Goal: Task Accomplishment & Management: Complete application form

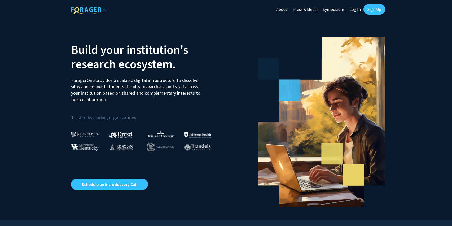
click at [351, 11] on link "Log In" at bounding box center [355, 9] width 17 height 19
select select
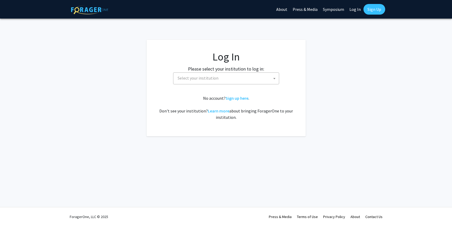
click at [198, 77] on span "Select your institution" at bounding box center [198, 77] width 41 height 5
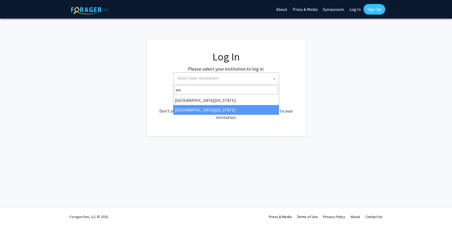
type input "mi"
select select "33"
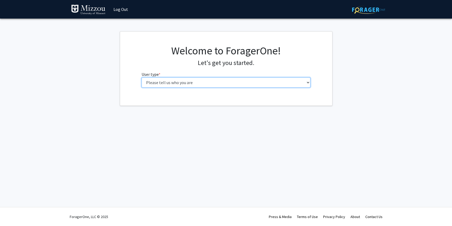
click at [200, 81] on select "Please tell us who you are Undergraduate Student Master's Student Doctoral Cand…" at bounding box center [225, 82] width 169 height 10
select select "1: undergrad"
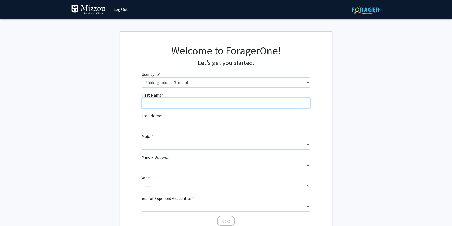
click at [183, 105] on input "First Name * required" at bounding box center [225, 103] width 169 height 10
type input "[PERSON_NAME]"
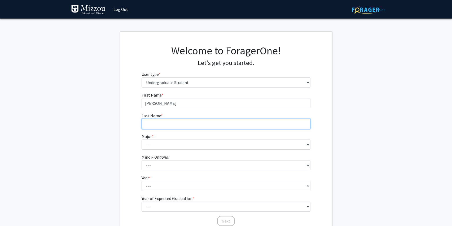
click at [176, 126] on input "Last Name * required" at bounding box center [225, 124] width 169 height 10
type input "[PERSON_NAME]"
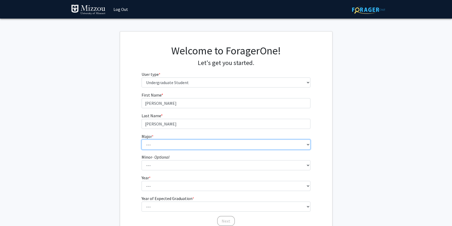
click at [175, 144] on select "--- Agribusiness Management Agricultural Education Agricultural Education: Comm…" at bounding box center [225, 144] width 169 height 10
select select "71: 2563"
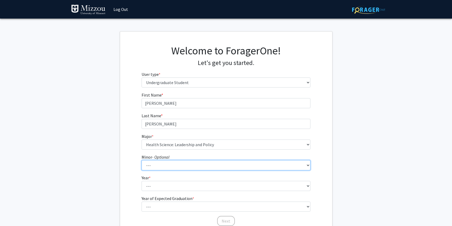
click at [163, 165] on select "--- Accountancy Aerospace Engineering Aerospace Studies Agribusiness Management…" at bounding box center [225, 165] width 169 height 10
click at [170, 167] on select "--- Accountancy Aerospace Engineering Aerospace Studies Agribusiness Management…" at bounding box center [225, 165] width 169 height 10
select select "95: 2051"
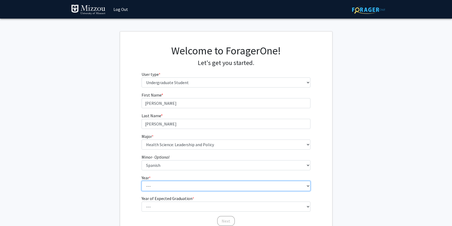
click at [160, 188] on select "--- First-year Sophomore Junior Senior Postbaccalaureate Certificate" at bounding box center [225, 186] width 169 height 10
select select "3: junior"
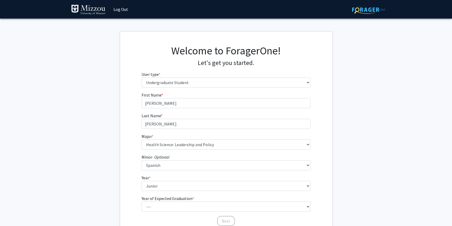
click at [137, 200] on div "First Name * required [PERSON_NAME] Last Name * required [PERSON_NAME] Major * …" at bounding box center [226, 159] width 212 height 135
click at [148, 202] on select "--- 2025 2026 2027 2028 2029 2030 2031 2032 2033 2034" at bounding box center [225, 206] width 169 height 10
select select "2: 2026"
click at [229, 222] on button "Next" at bounding box center [226, 221] width 18 height 10
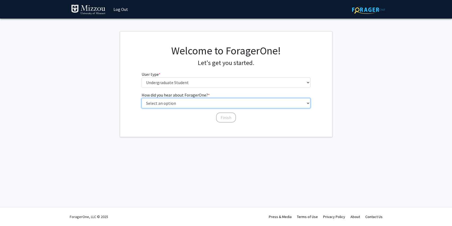
click at [178, 104] on select "Select an option Peer/student recommendation Faculty/staff recommendation Unive…" at bounding box center [225, 103] width 169 height 10
select select "1: peer_recommendation"
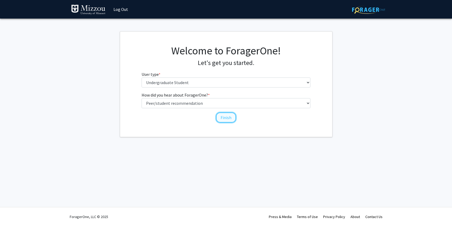
click at [224, 118] on button "Finish" at bounding box center [226, 117] width 20 height 10
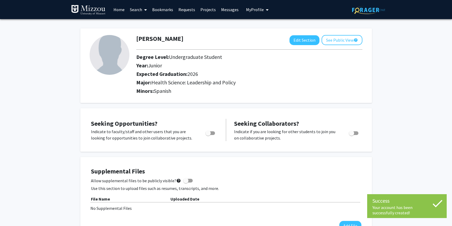
click at [115, 61] on img at bounding box center [110, 55] width 40 height 40
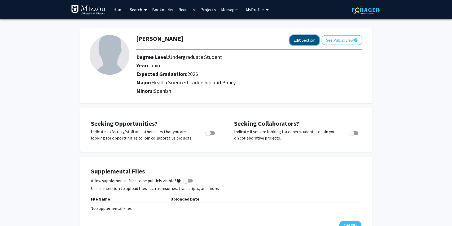
click at [303, 38] on button "Edit Section" at bounding box center [304, 40] width 30 height 10
select select "junior"
select select "2026"
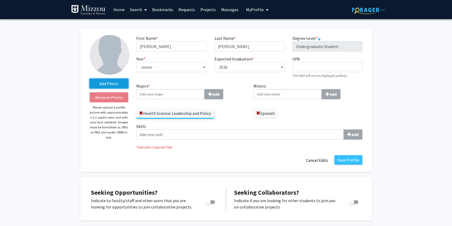
click at [114, 87] on label "Add Photo" at bounding box center [109, 84] width 39 height 10
click at [0, 0] on input "Add Photo" at bounding box center [0, 0] width 0 height 0
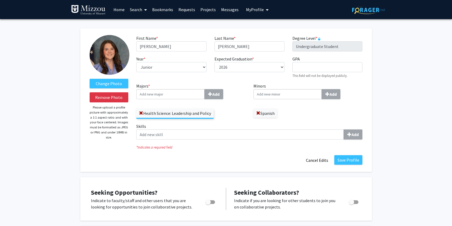
click at [247, 128] on label "Skills Add" at bounding box center [249, 131] width 226 height 16
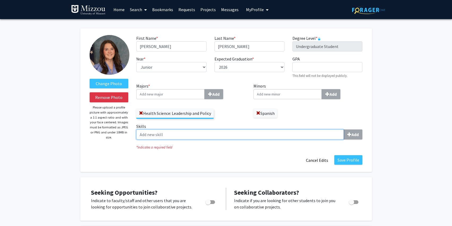
click at [247, 129] on input "Skills Add" at bounding box center [239, 134] width 207 height 10
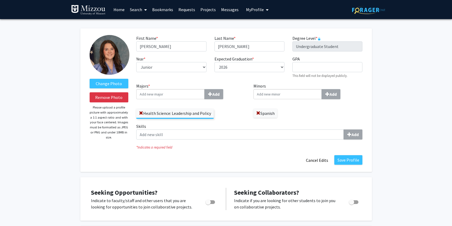
click at [293, 93] on input "Minors Add" at bounding box center [287, 94] width 68 height 10
type input "law"
click at [290, 103] on div "Law" at bounding box center [287, 104] width 62 height 6
click at [290, 99] on input "law" at bounding box center [287, 94] width 68 height 10
click at [332, 115] on div "Spanish Law" at bounding box center [307, 110] width 109 height 14
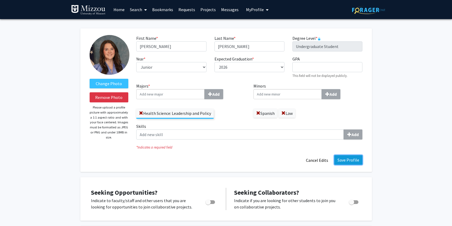
click at [351, 162] on button "Save Profile" at bounding box center [348, 160] width 28 height 10
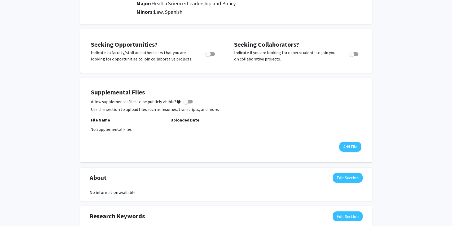
scroll to position [79, 0]
click at [207, 53] on span "Toggle" at bounding box center [207, 53] width 5 height 5
click at [208, 55] on input "Are you actively seeking opportunities?" at bounding box center [208, 55] width 0 height 0
checkbox input "true"
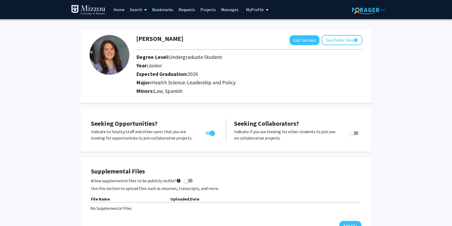
scroll to position [0, 0]
click at [119, 9] on link "Home" at bounding box center [119, 9] width 16 height 19
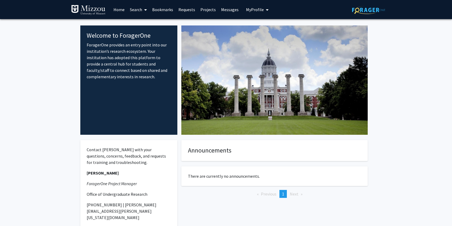
click at [137, 8] on link "Search" at bounding box center [138, 9] width 22 height 19
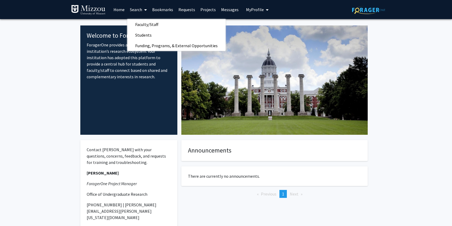
click at [207, 9] on link "Projects" at bounding box center [208, 9] width 21 height 19
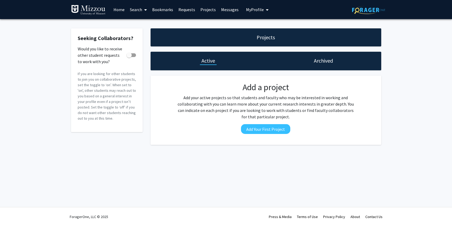
click at [139, 8] on link "Search" at bounding box center [138, 9] width 22 height 19
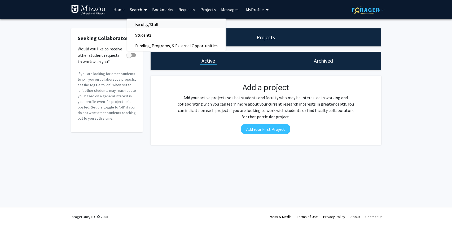
click at [144, 21] on span "Faculty/Staff" at bounding box center [146, 24] width 39 height 11
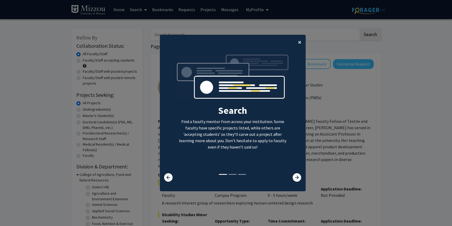
click at [297, 43] on button "×" at bounding box center [300, 42] width 12 height 15
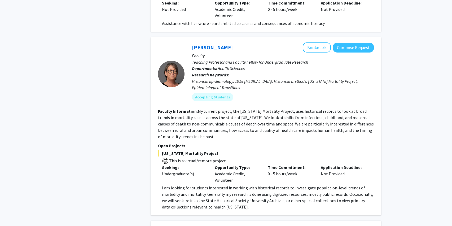
scroll to position [1515, 0]
click at [309, 43] on button "Bookmark" at bounding box center [317, 48] width 28 height 10
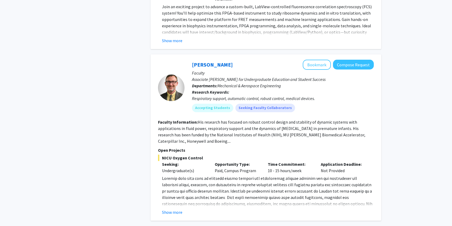
scroll to position [2361, 0]
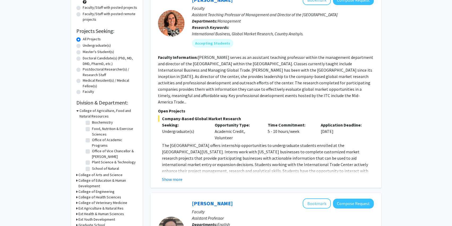
scroll to position [32, 0]
click at [83, 45] on label "Undergraduate(s)" at bounding box center [97, 46] width 28 height 6
click at [83, 45] on input "Undergraduate(s)" at bounding box center [84, 44] width 3 height 3
radio input "true"
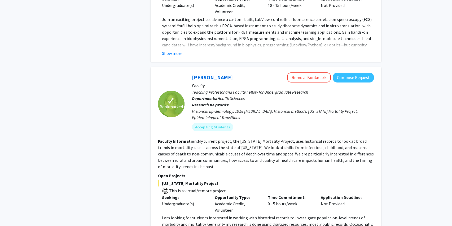
scroll to position [2335, 0]
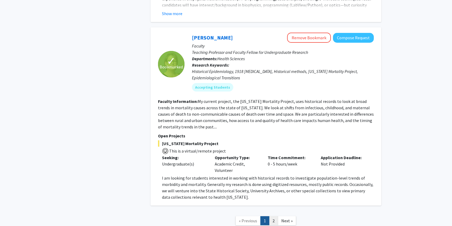
click at [270, 216] on link "2" at bounding box center [273, 220] width 9 height 9
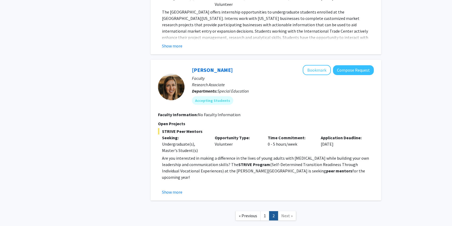
scroll to position [1325, 0]
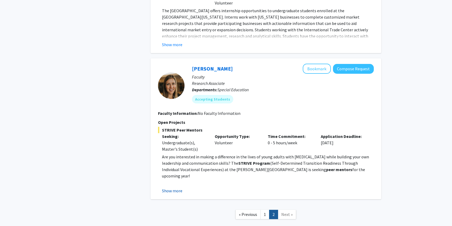
click at [172, 187] on button "Show more" at bounding box center [172, 190] width 20 height 6
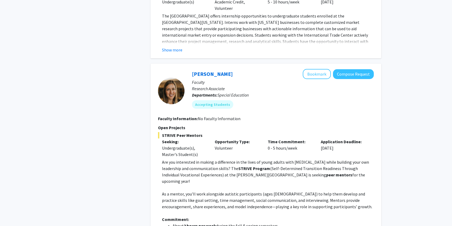
scroll to position [1314, 0]
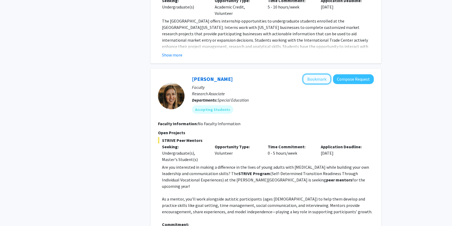
click at [311, 74] on button "Bookmark" at bounding box center [317, 79] width 28 height 10
